Goal: Transaction & Acquisition: Purchase product/service

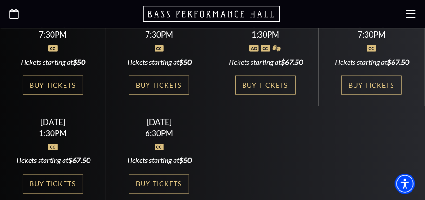
scroll to position [371, 0]
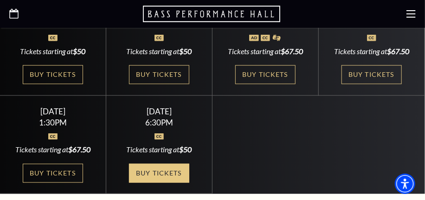
click at [168, 168] on link "Buy Tickets" at bounding box center [159, 173] width 60 height 19
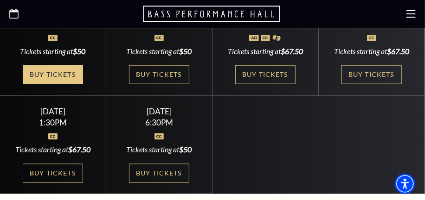
click at [45, 70] on link "Buy Tickets" at bounding box center [53, 74] width 60 height 19
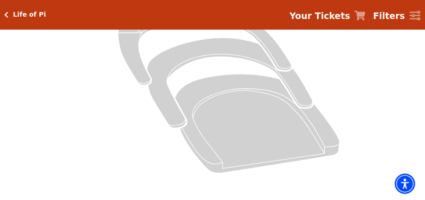
scroll to position [185, 0]
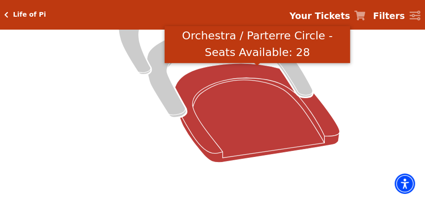
click at [231, 130] on icon "Orchestra / Parterre Circle - Seats Available: 28" at bounding box center [257, 113] width 165 height 99
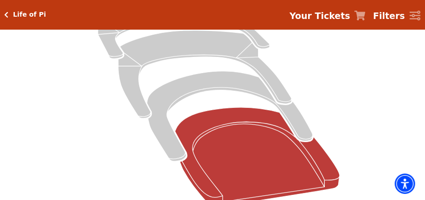
scroll to position [221, 0]
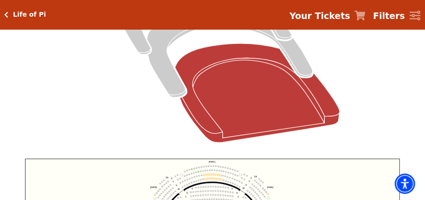
click at [247, 130] on icon "Orchestra / Parterre Circle - Seats Available: 28" at bounding box center [257, 93] width 165 height 99
click at [242, 121] on icon "Orchestra / Parterre Circle - Seats Available: 28" at bounding box center [257, 93] width 165 height 99
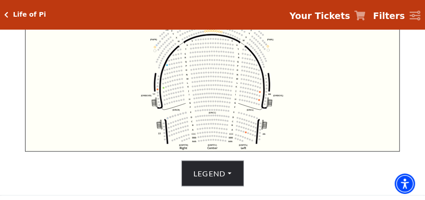
scroll to position [360, 0]
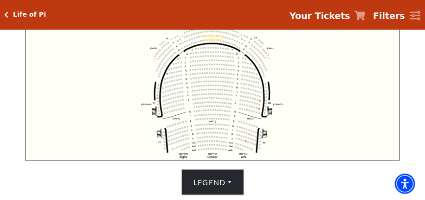
click at [214, 45] on icon "Left (ORPITL) Right (ORPITR) Center (ORPITC) ZZ AA YY BB ZA ZA (ORCL) (ORCR) (O…" at bounding box center [212, 90] width 374 height 141
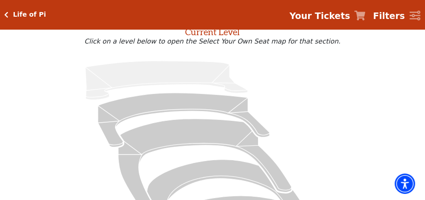
scroll to position [139, 0]
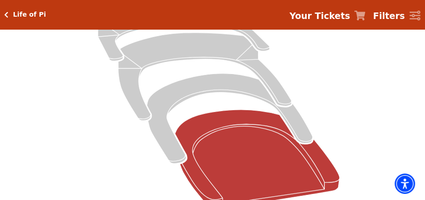
click at [217, 136] on icon at bounding box center [257, 159] width 165 height 99
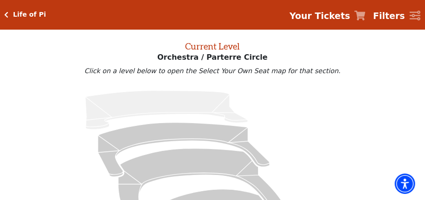
scroll to position [35, 0]
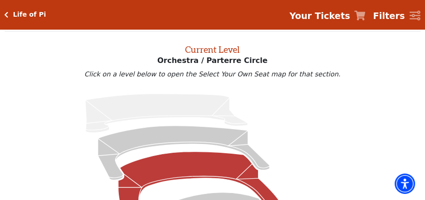
click at [199, 162] on icon at bounding box center [204, 196] width 173 height 88
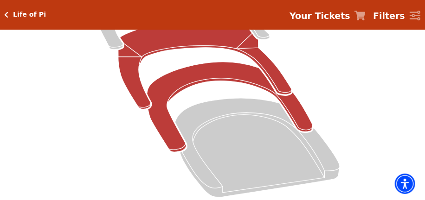
scroll to position [185, 0]
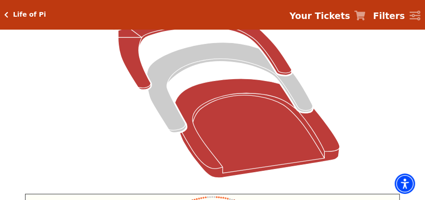
click at [210, 153] on icon at bounding box center [257, 128] width 165 height 99
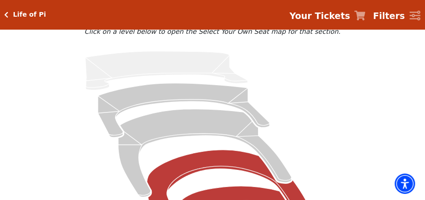
scroll to position [0, 0]
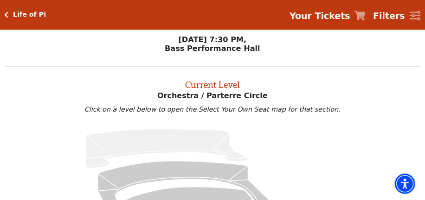
click at [16, 19] on h5 "Life of Pi" at bounding box center [29, 15] width 33 height 8
click at [7, 16] on icon "Click here to go back to filters" at bounding box center [7, 15] width 4 height 6
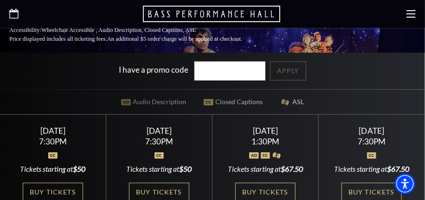
scroll to position [278, 0]
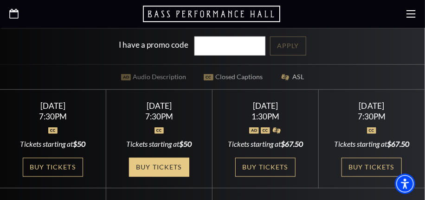
click at [163, 158] on link "Buy Tickets" at bounding box center [159, 167] width 60 height 19
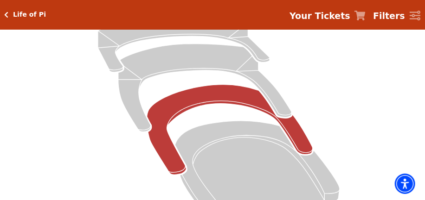
scroll to position [139, 0]
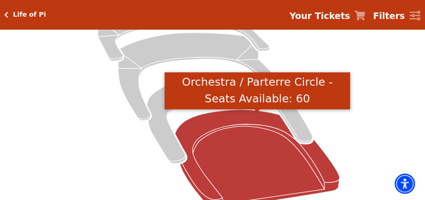
click at [219, 185] on icon "Orchestra / Parterre Circle - Seats Available: 60" at bounding box center [257, 159] width 165 height 99
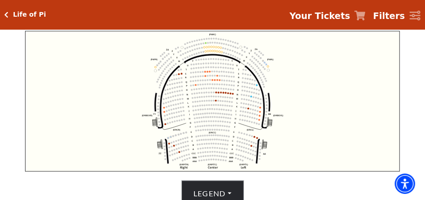
scroll to position [360, 0]
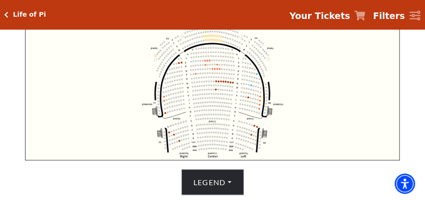
click at [217, 86] on icon "Left (ORPITL) Right (ORPITR) Center (ORPITC) ZZ AA YY BB ZA ZA (ORCL) (ORCR) (O…" at bounding box center [212, 90] width 374 height 141
click at [217, 84] on icon "Left (ORPITL) Right (ORPITR) Center (ORPITC) ZZ AA YY BB ZA ZA (ORCL) (ORCR) (O…" at bounding box center [212, 90] width 374 height 141
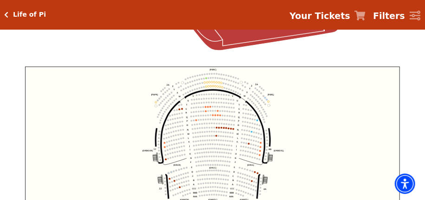
click at [216, 132] on icon "Left (ORPITL) Right (ORPITR) Center (ORPITC) ZZ AA YY BB ZA ZA (ORCL) (ORCR) (O…" at bounding box center [212, 137] width 374 height 141
click at [230, 133] on icon "Left (ORPITL) Right (ORPITR) Center (ORPITC) ZZ AA YY BB ZA ZA (ORCL) (ORCR) (O…" at bounding box center [212, 137] width 374 height 141
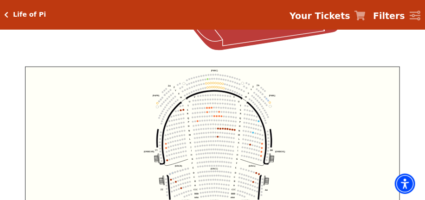
click at [215, 121] on icon "Left (ORPITL) Right (ORPITR) Center (ORPITC) ZZ AA YY BB ZA ZA (ORCL) (ORCR) (O…" at bounding box center [212, 137] width 374 height 141
click at [214, 121] on icon "Left (ORPITL) Right (ORPITR) Center (ORPITC) ZZ AA YY BB ZA ZA (ORCL) (ORCR) (O…" at bounding box center [212, 137] width 374 height 141
click at [255, 179] on icon "Left (ORPITL) Right (ORPITR) Center (ORPITC) ZZ AA YY BB ZA ZA (ORCL) (ORCR) (O…" at bounding box center [212, 137] width 374 height 141
